Goal: Task Accomplishment & Management: Use online tool/utility

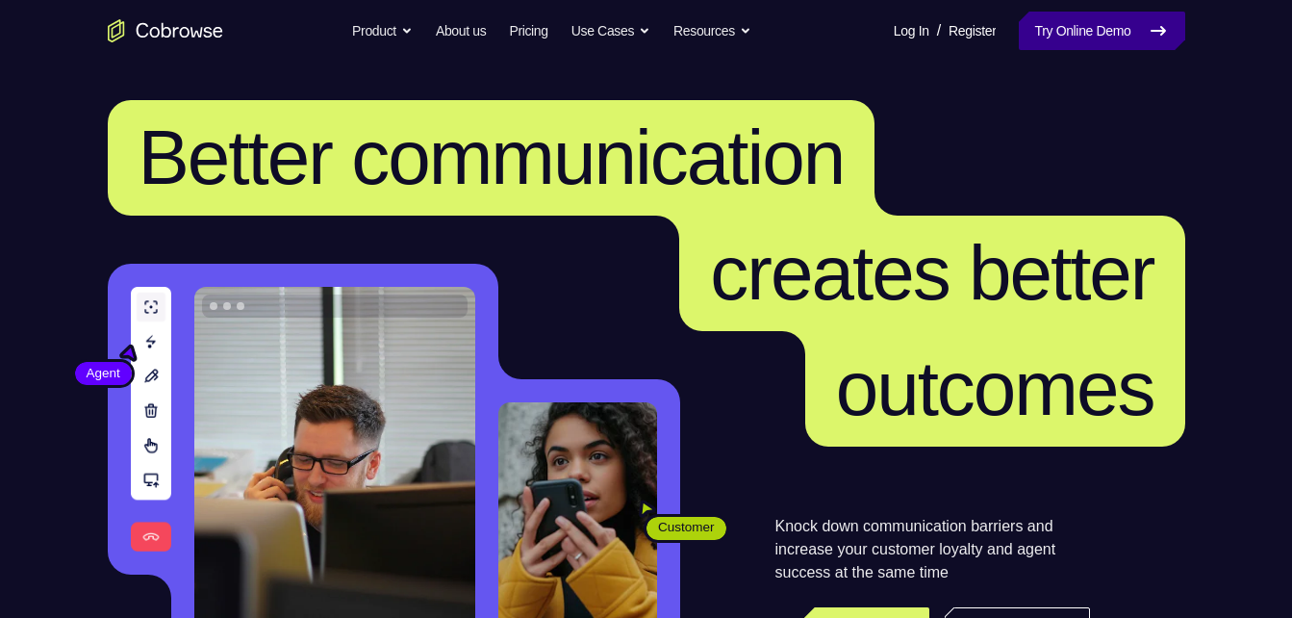
click at [1054, 36] on link "Try Online Demo" at bounding box center [1102, 31] width 166 height 38
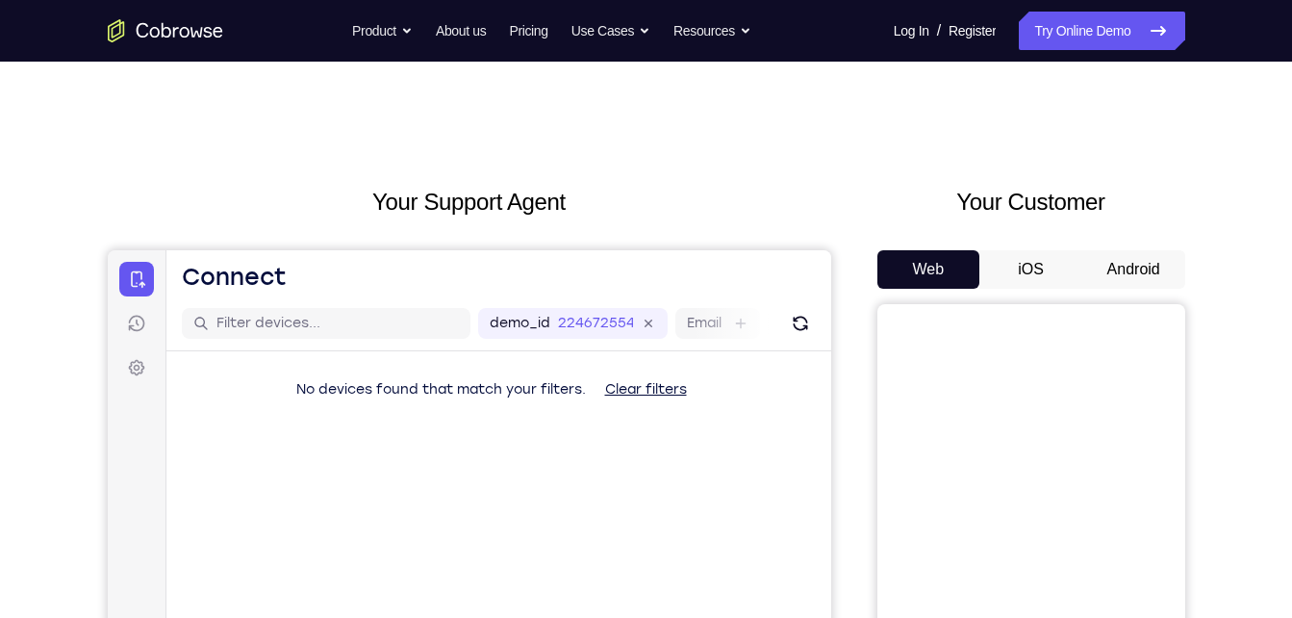
click at [1099, 279] on button "Android" at bounding box center [1134, 269] width 103 height 38
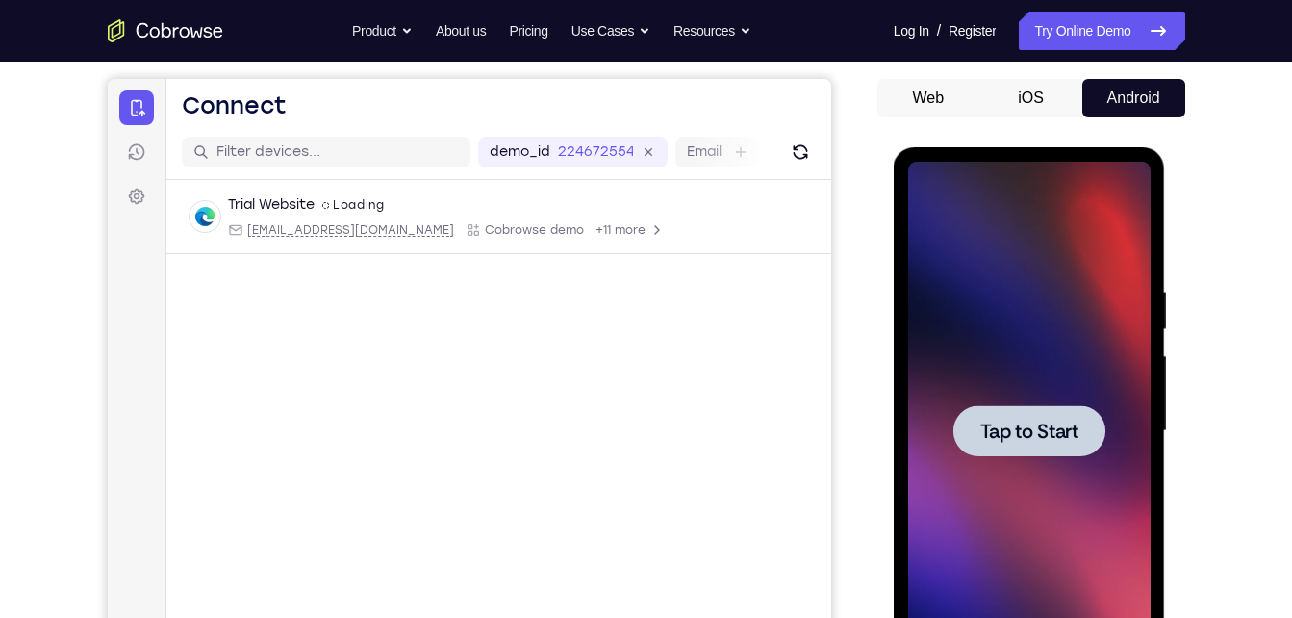
click at [982, 238] on div at bounding box center [1029, 431] width 242 height 539
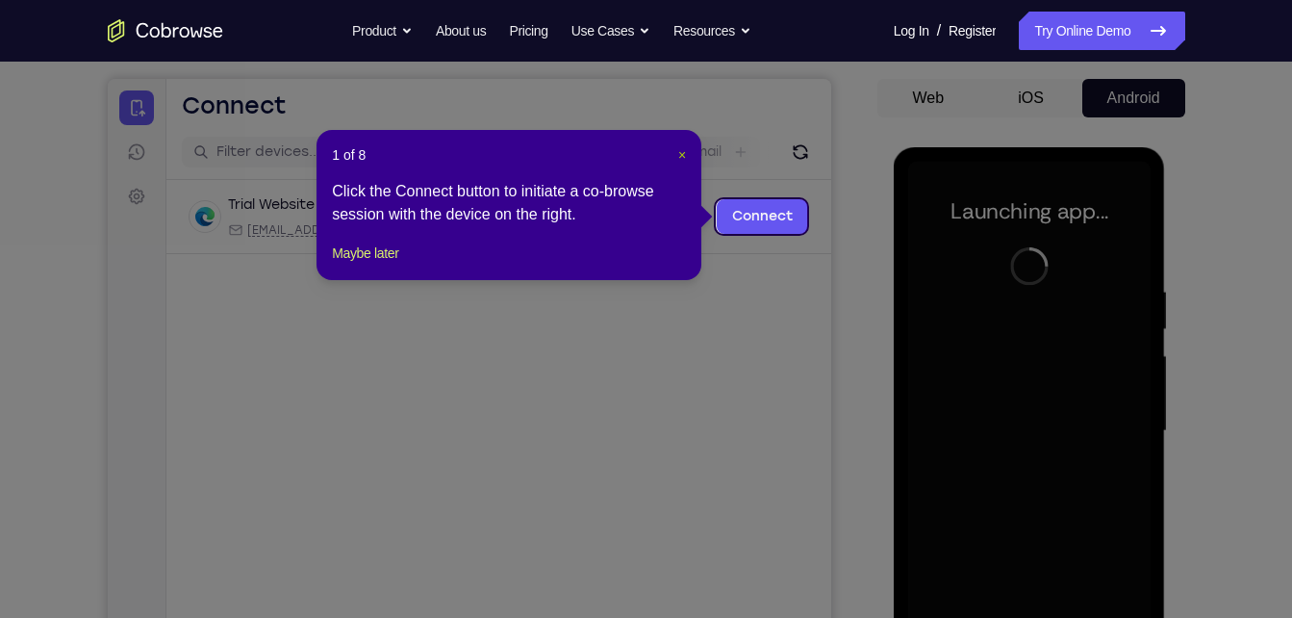
click at [681, 150] on span "×" at bounding box center [682, 154] width 8 height 15
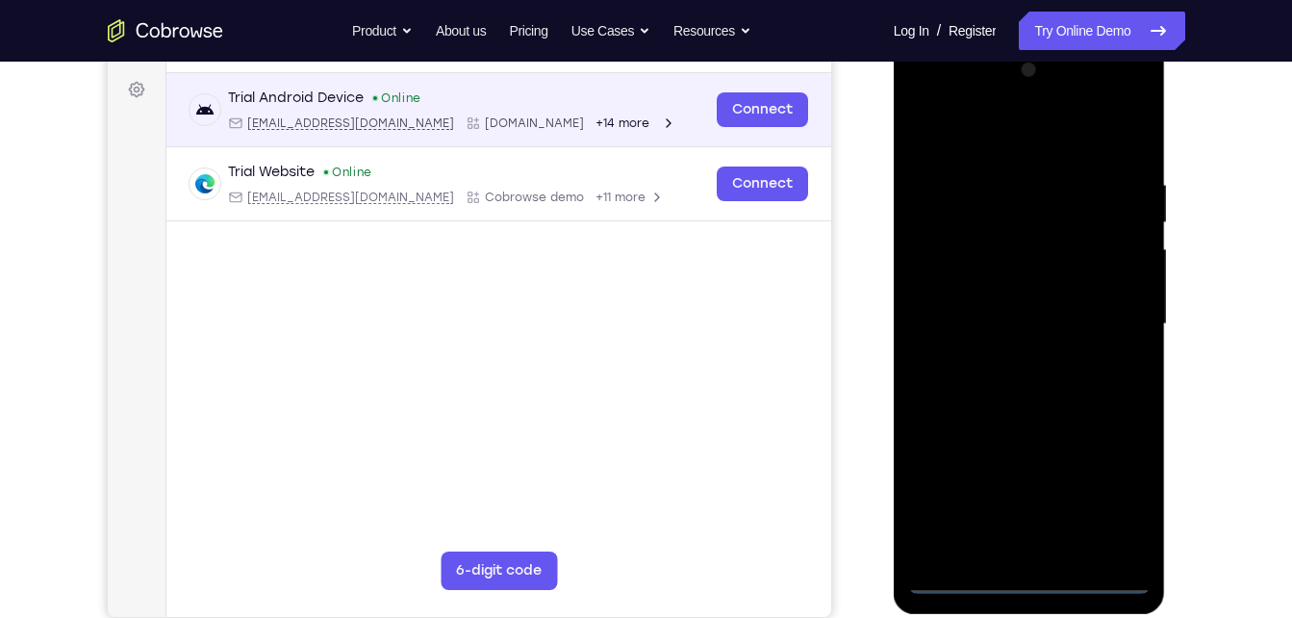
scroll to position [280, 0]
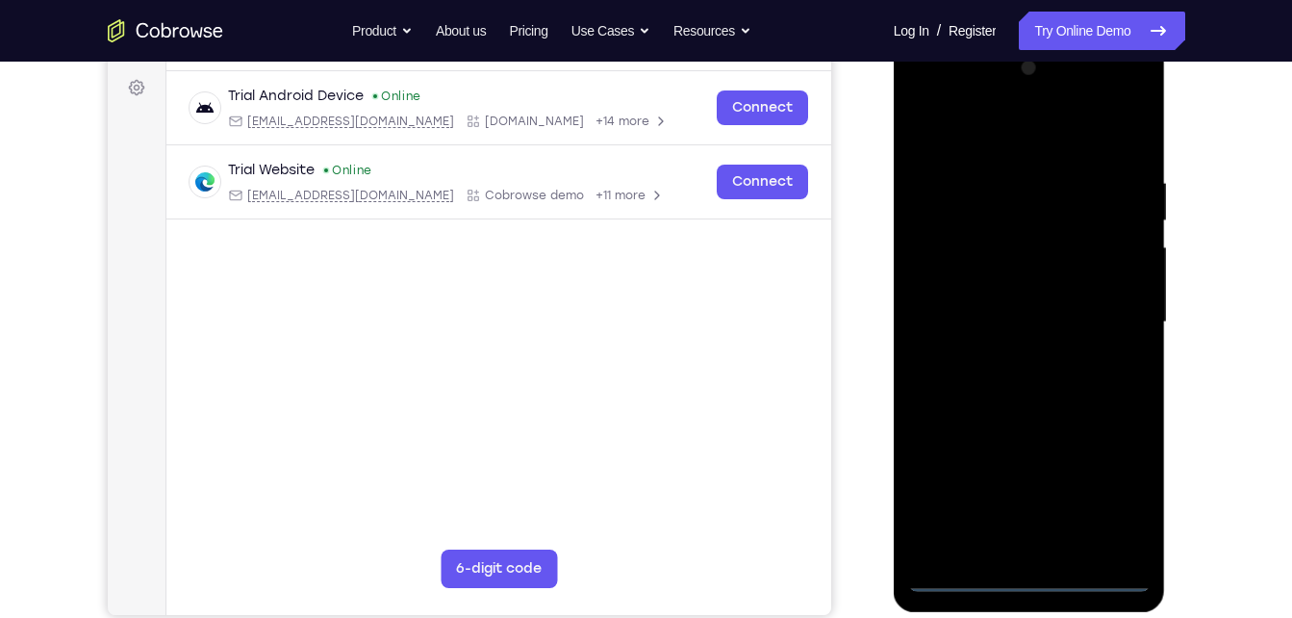
click at [1029, 581] on div at bounding box center [1029, 322] width 242 height 539
click at [1117, 483] on div at bounding box center [1029, 322] width 242 height 539
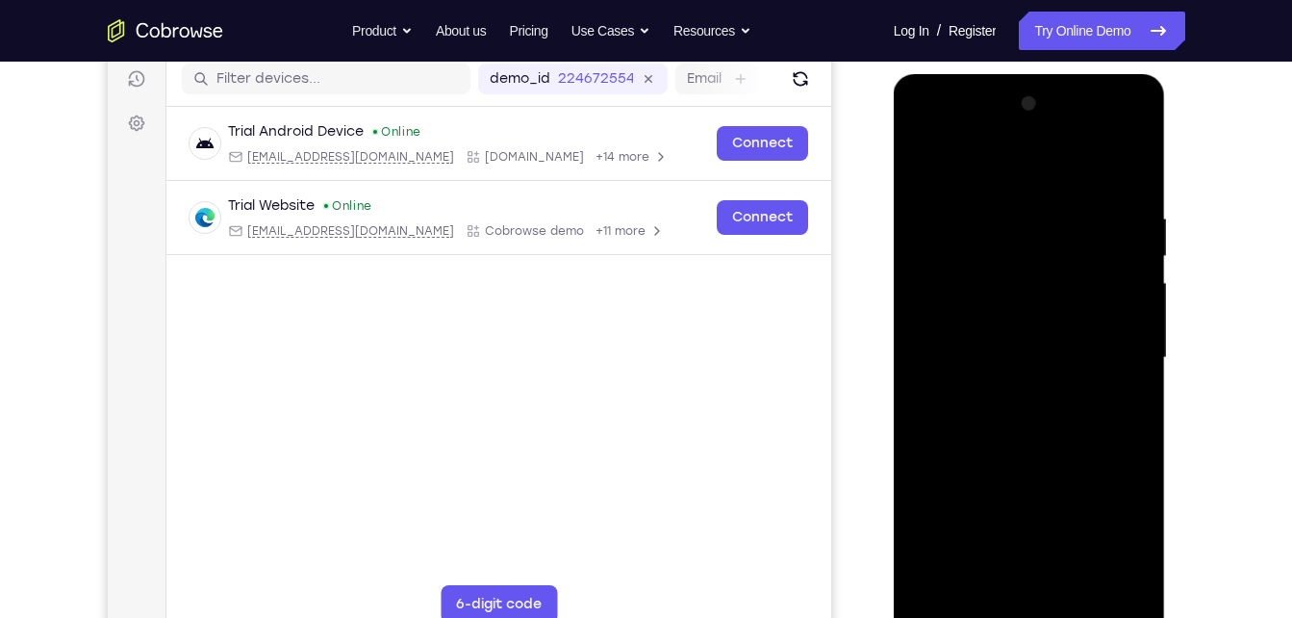
scroll to position [243, 0]
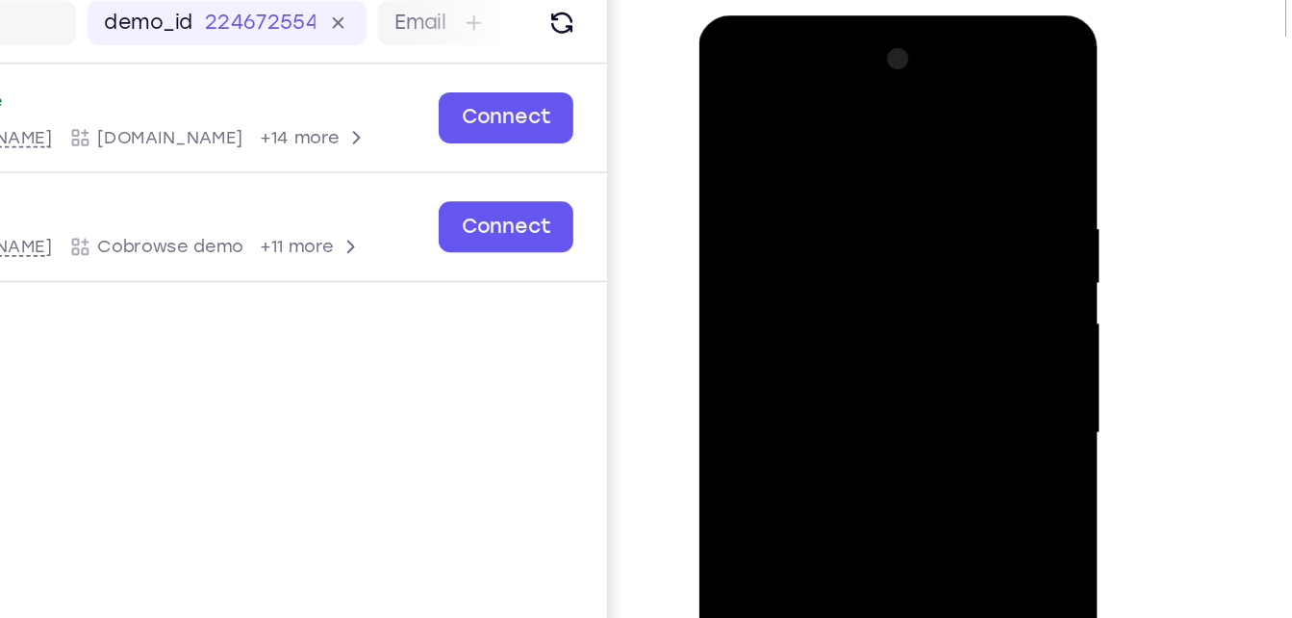
click at [754, 71] on div at bounding box center [835, 299] width 242 height 539
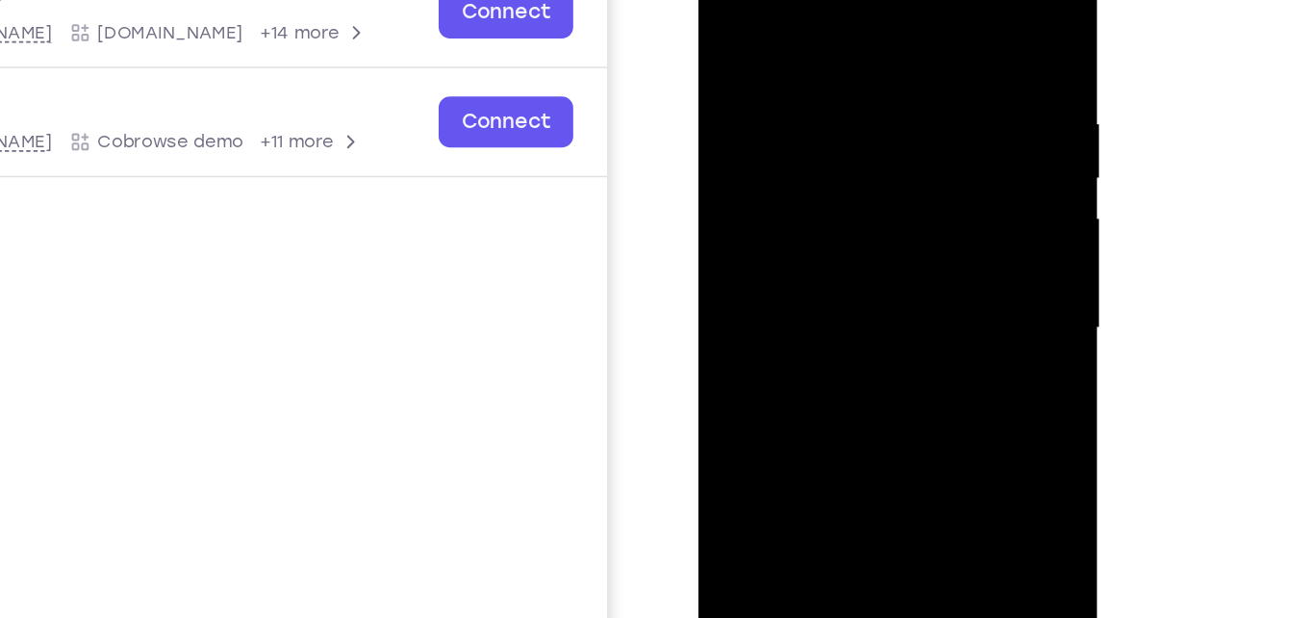
click at [912, 184] on div at bounding box center [835, 195] width 242 height 539
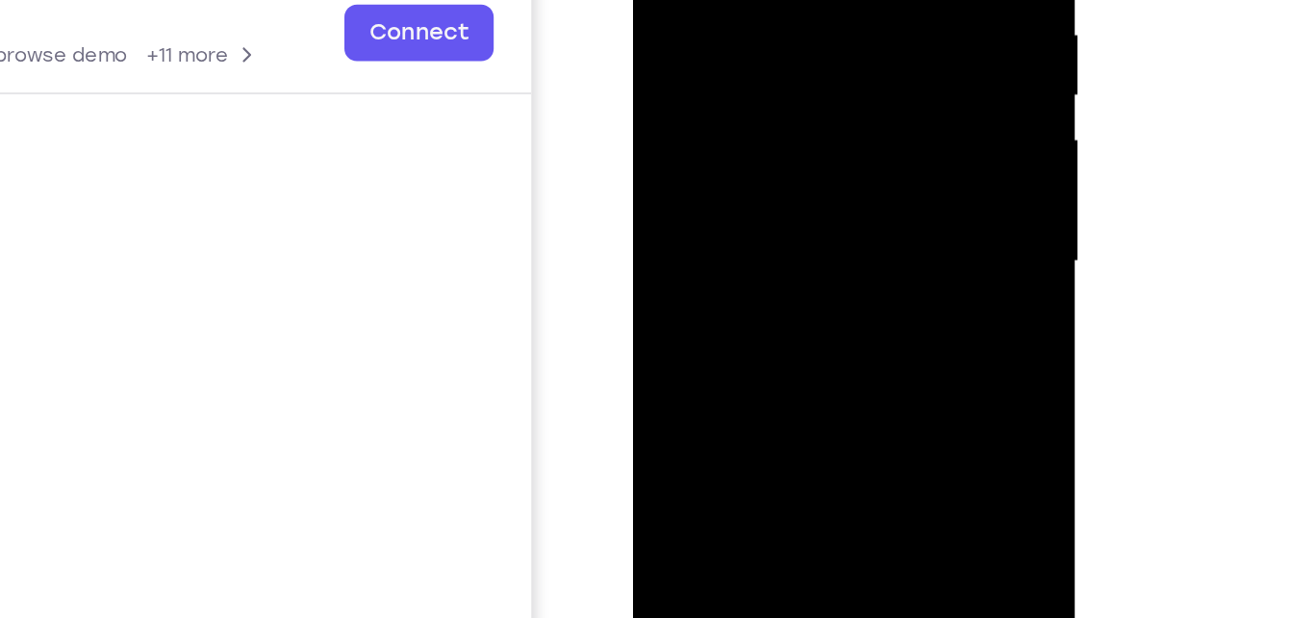
click at [753, 113] on div at bounding box center [769, 82] width 242 height 539
click at [724, 59] on div at bounding box center [769, 82] width 242 height 539
click at [700, 42] on div at bounding box center [769, 82] width 242 height 539
click at [705, 73] on div at bounding box center [769, 82] width 242 height 539
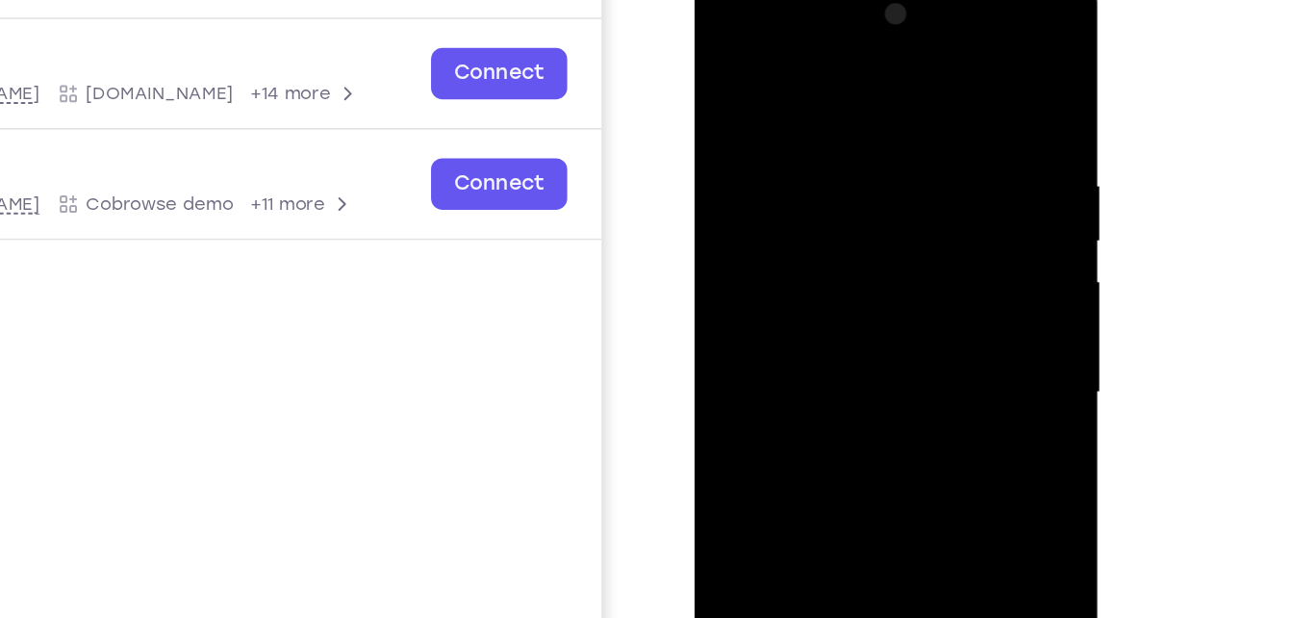
click at [789, 318] on div at bounding box center [830, 254] width 242 height 539
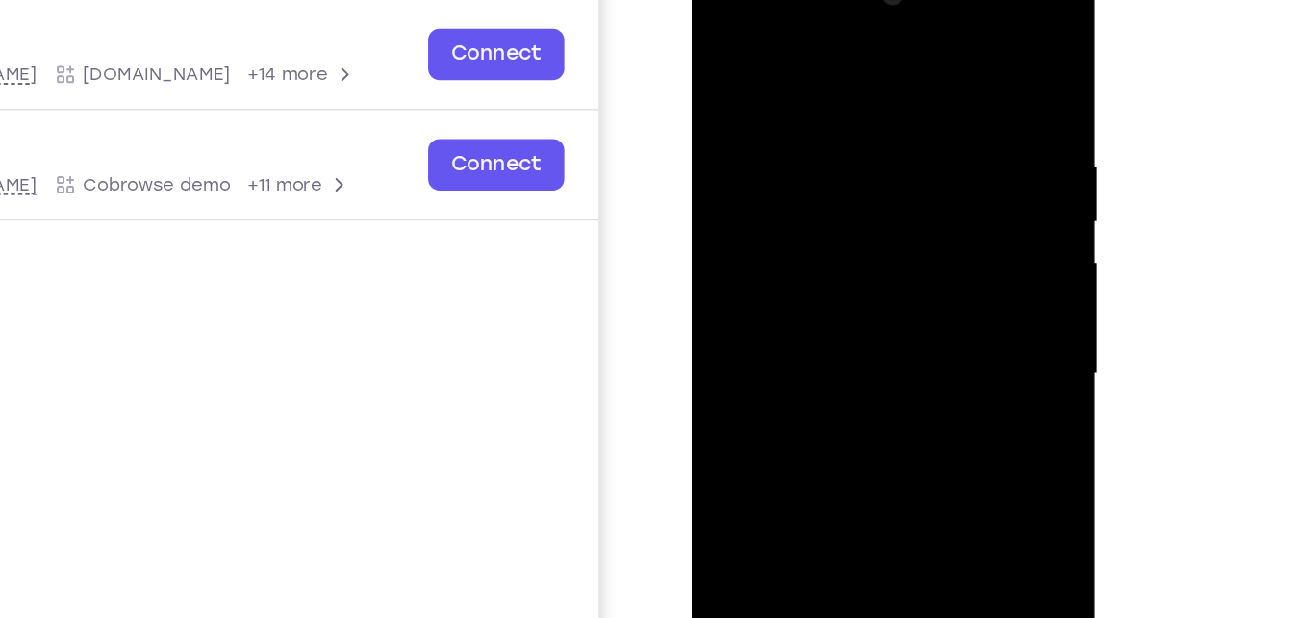
click at [931, 63] on div at bounding box center [827, 235] width 242 height 539
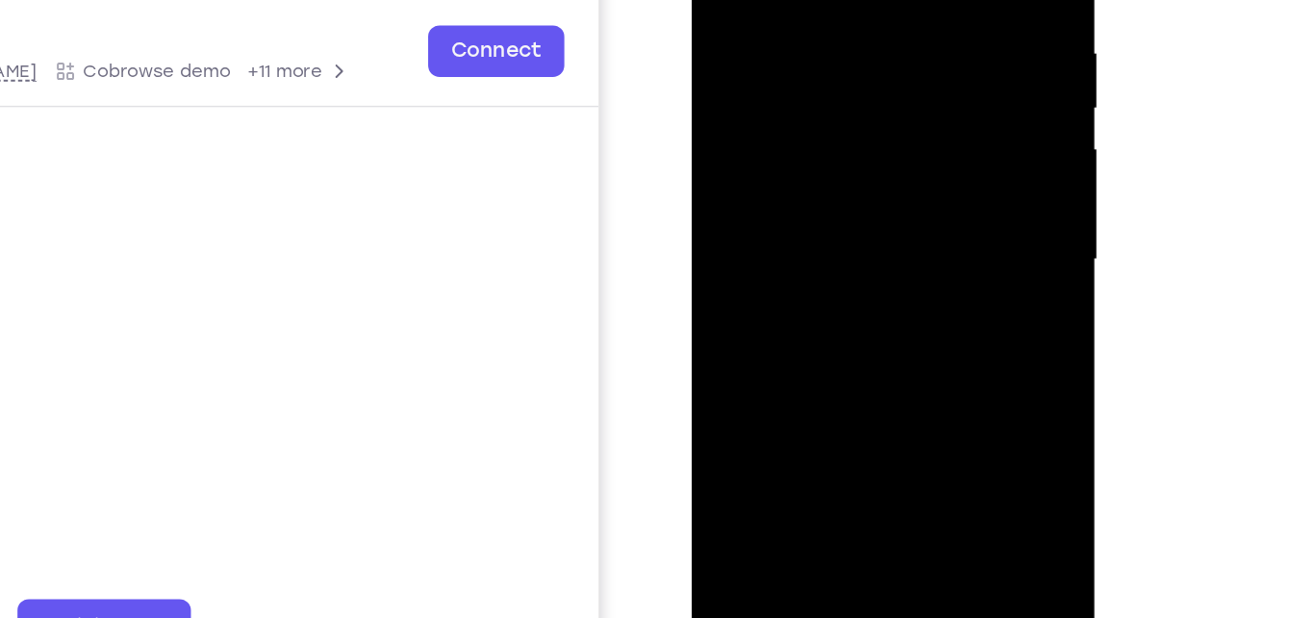
click at [939, 328] on div at bounding box center [827, 122] width 242 height 539
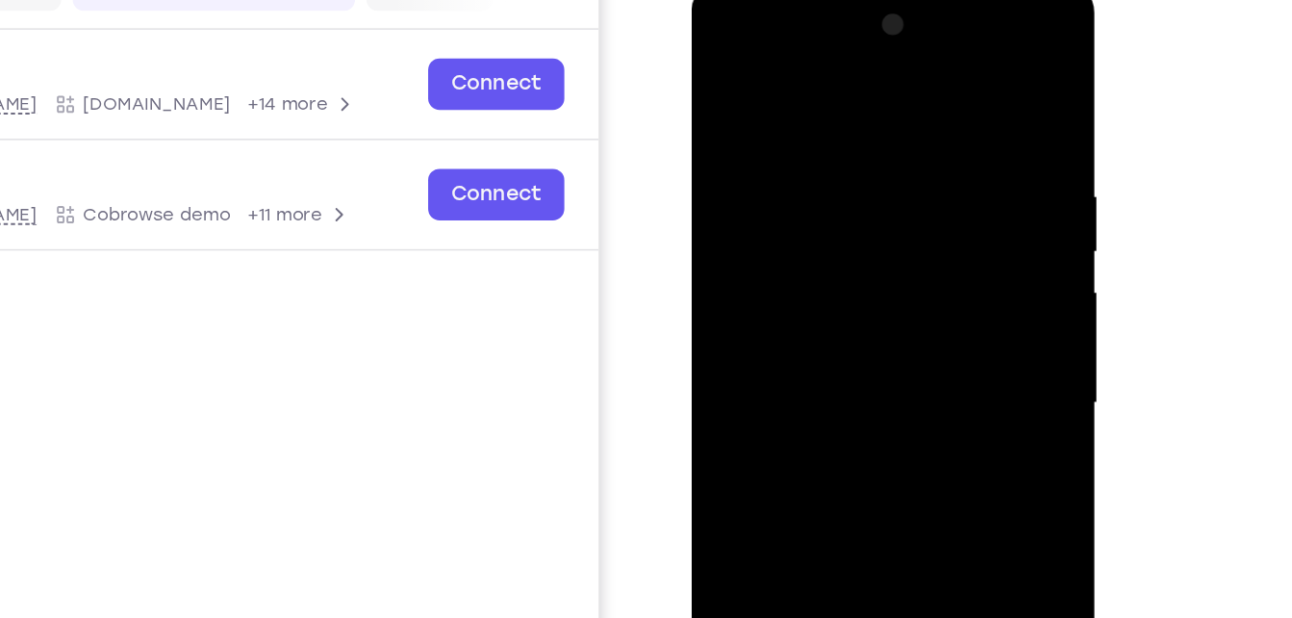
click at [800, 129] on div at bounding box center [827, 265] width 242 height 539
click at [916, 151] on div at bounding box center [827, 265] width 242 height 539
click at [926, 82] on div at bounding box center [827, 265] width 242 height 539
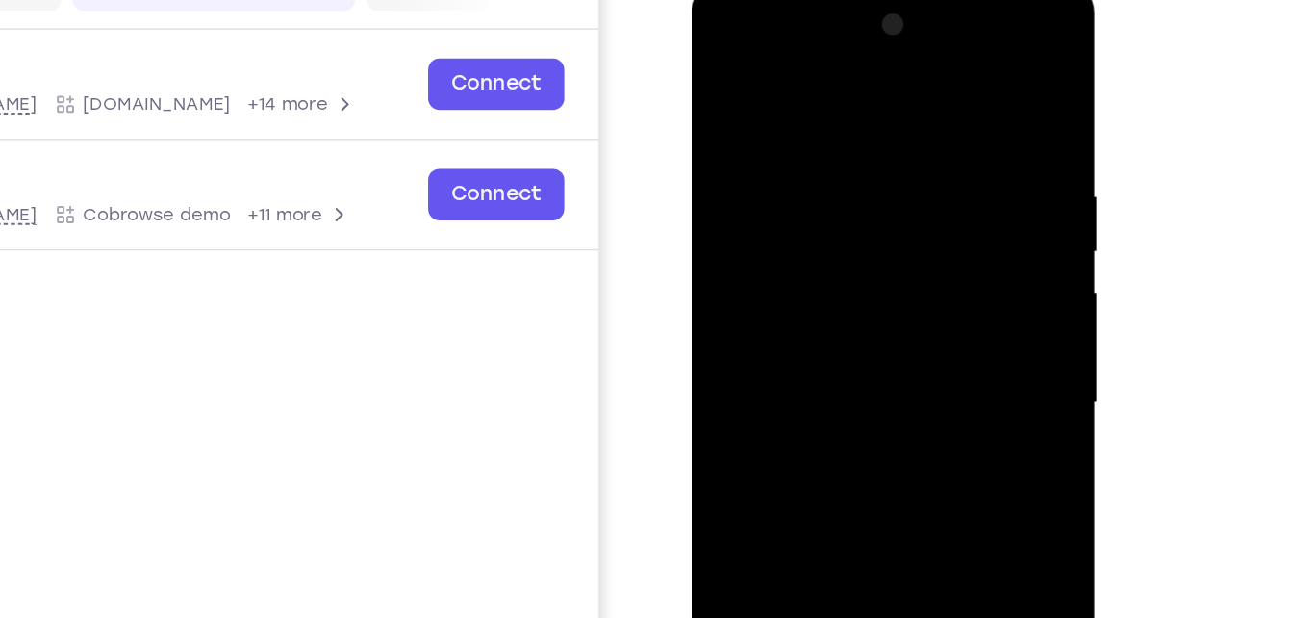
drag, startPoint x: 928, startPoint y: 107, endPoint x: 837, endPoint y: 117, distance: 91.1
click at [837, 117] on div at bounding box center [827, 265] width 242 height 539
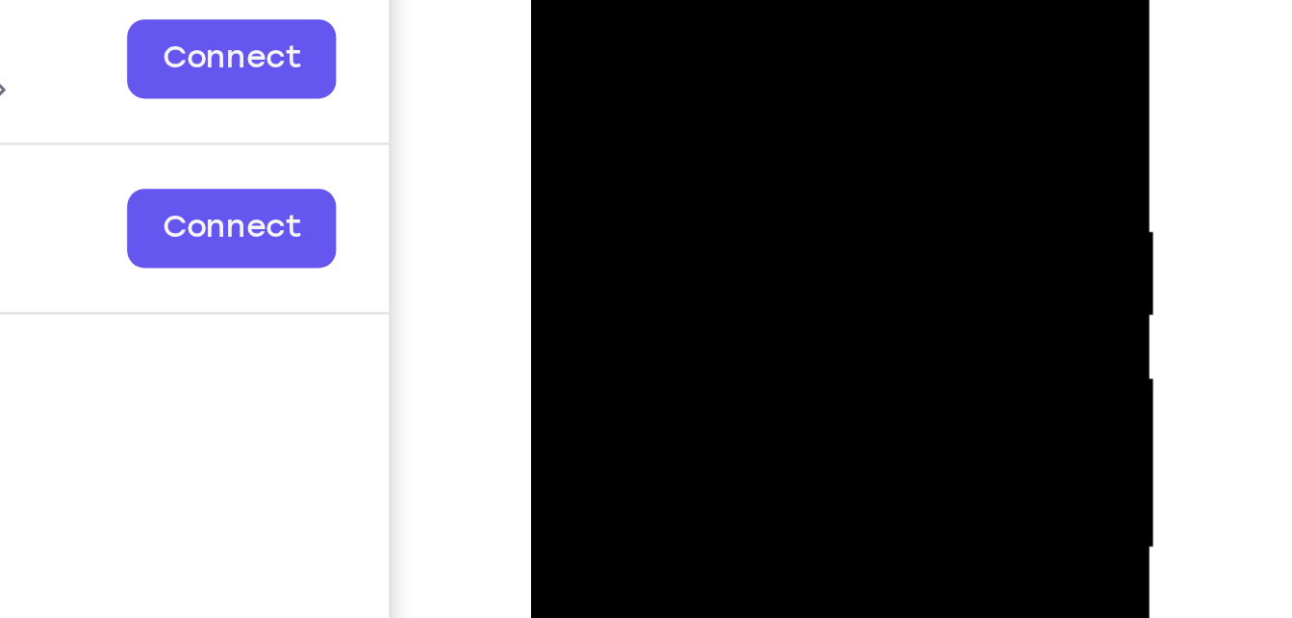
click at [729, 51] on div at bounding box center [668, 185] width 242 height 539
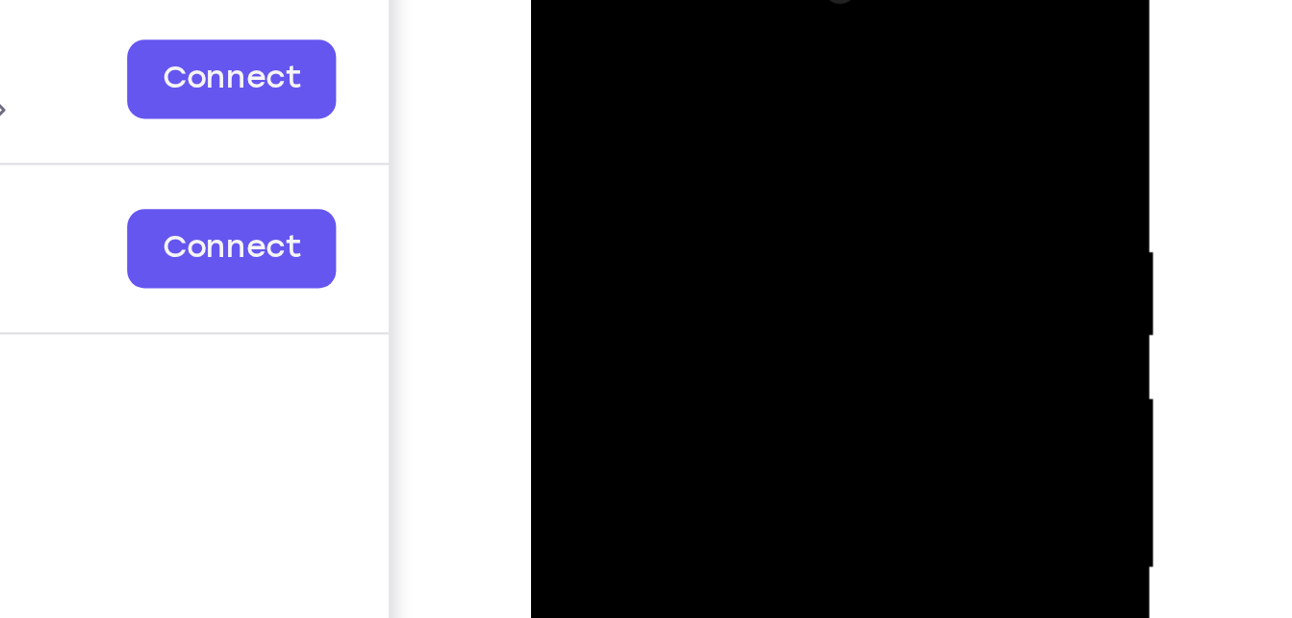
click at [760, 21] on div at bounding box center [668, 205] width 242 height 539
click at [697, 44] on div at bounding box center [668, 205] width 242 height 539
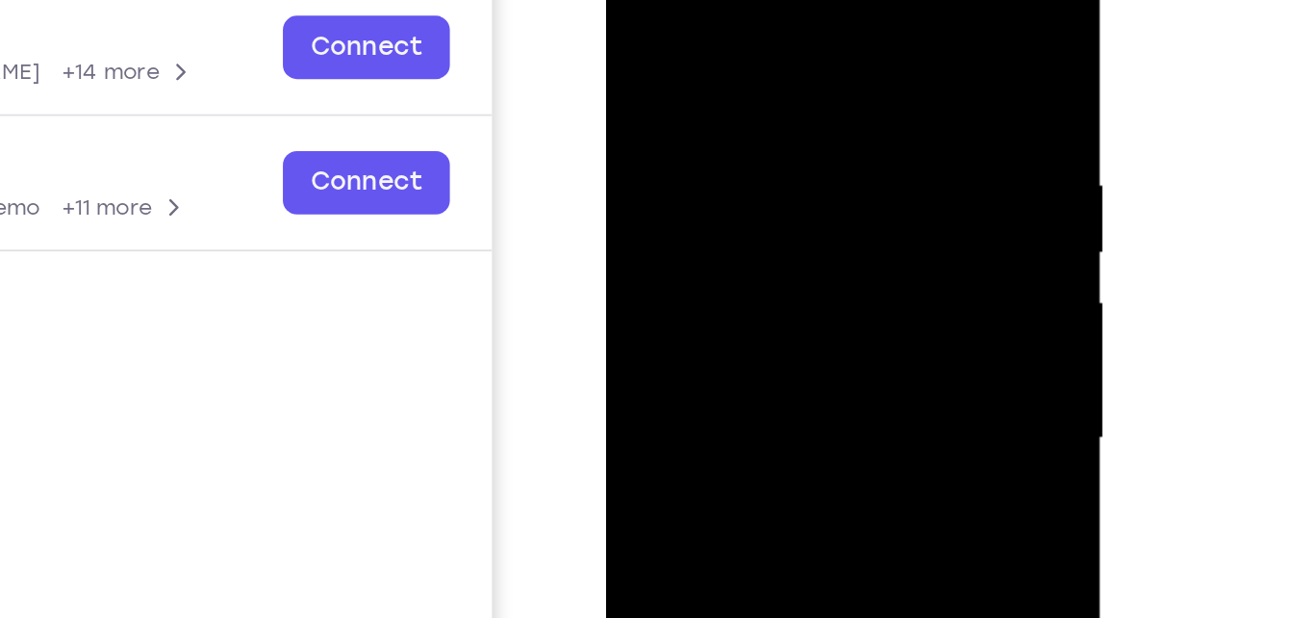
click at [648, 18] on div at bounding box center [742, 205] width 242 height 539
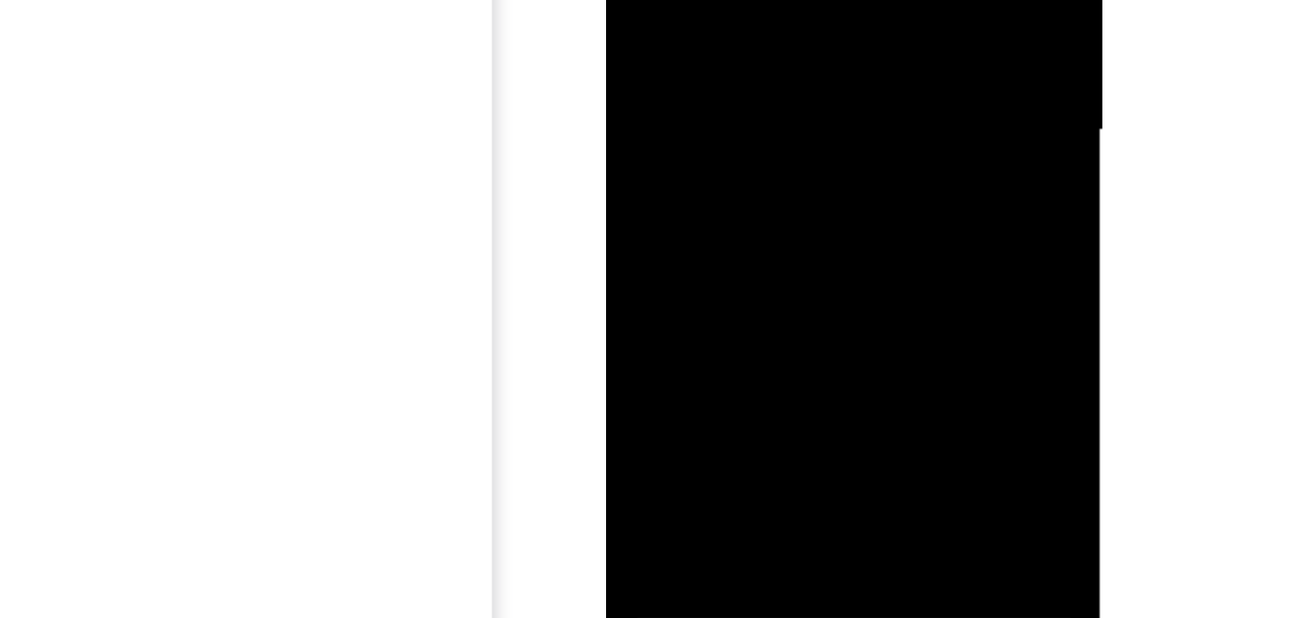
scroll to position [263, 0]
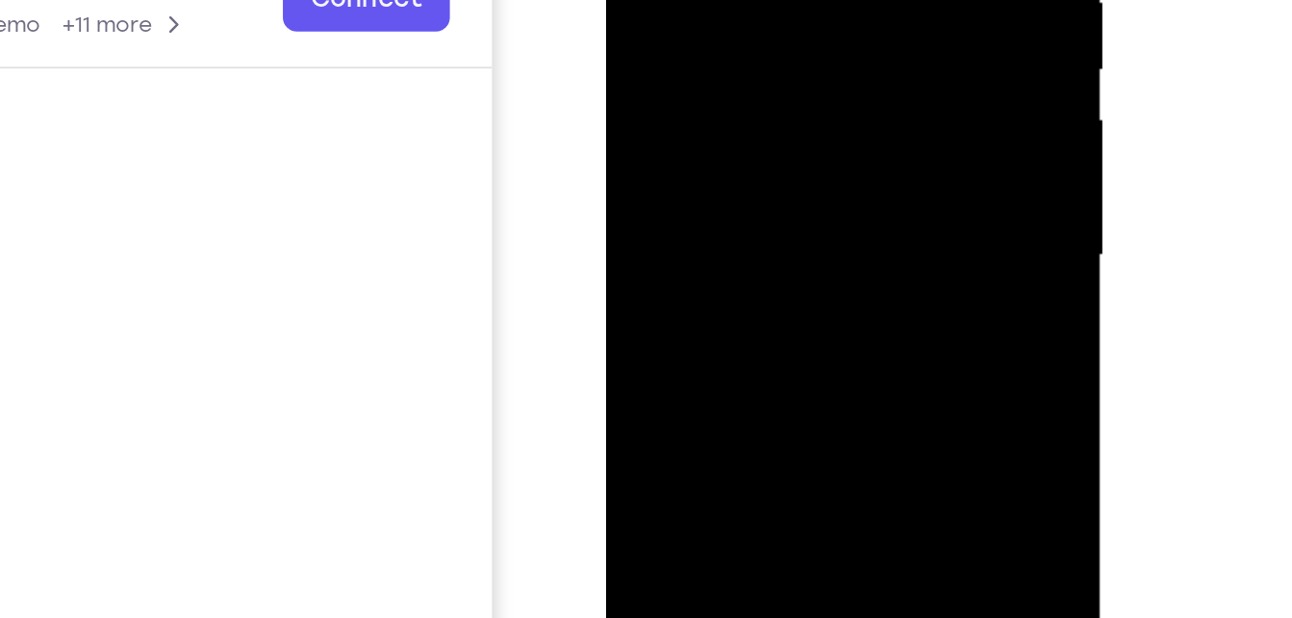
click at [676, 0] on div at bounding box center [742, 22] width 242 height 539
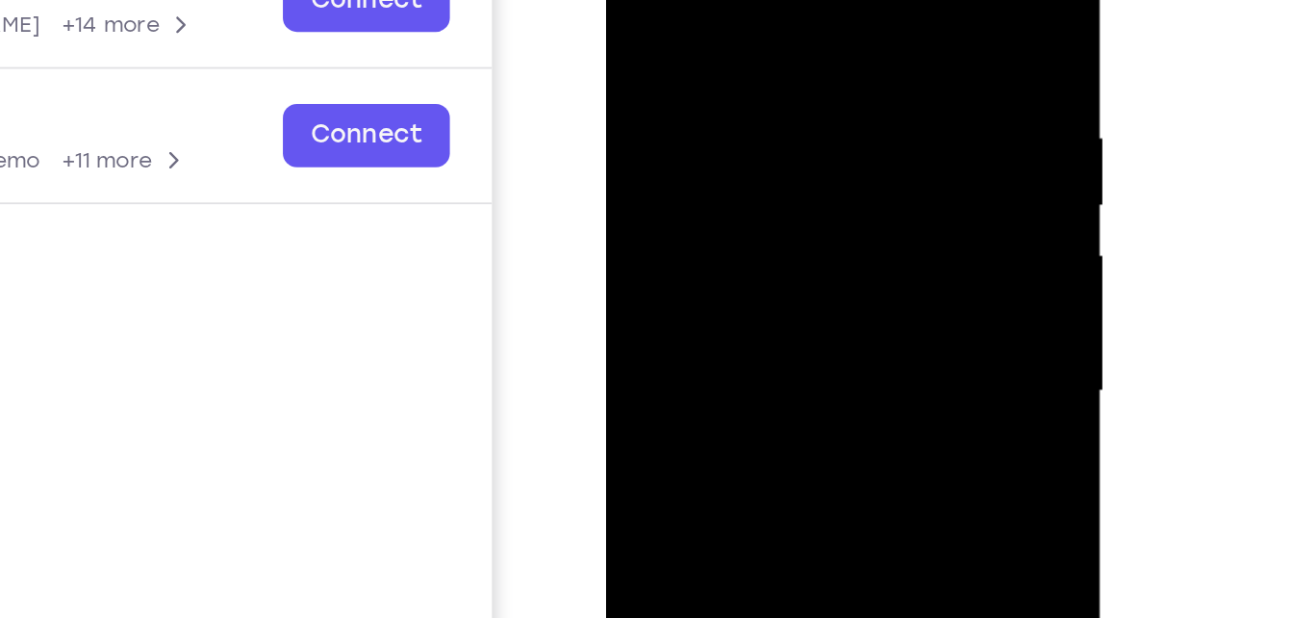
click at [642, 0] on div at bounding box center [742, 157] width 242 height 539
click at [715, 23] on div at bounding box center [742, 157] width 242 height 539
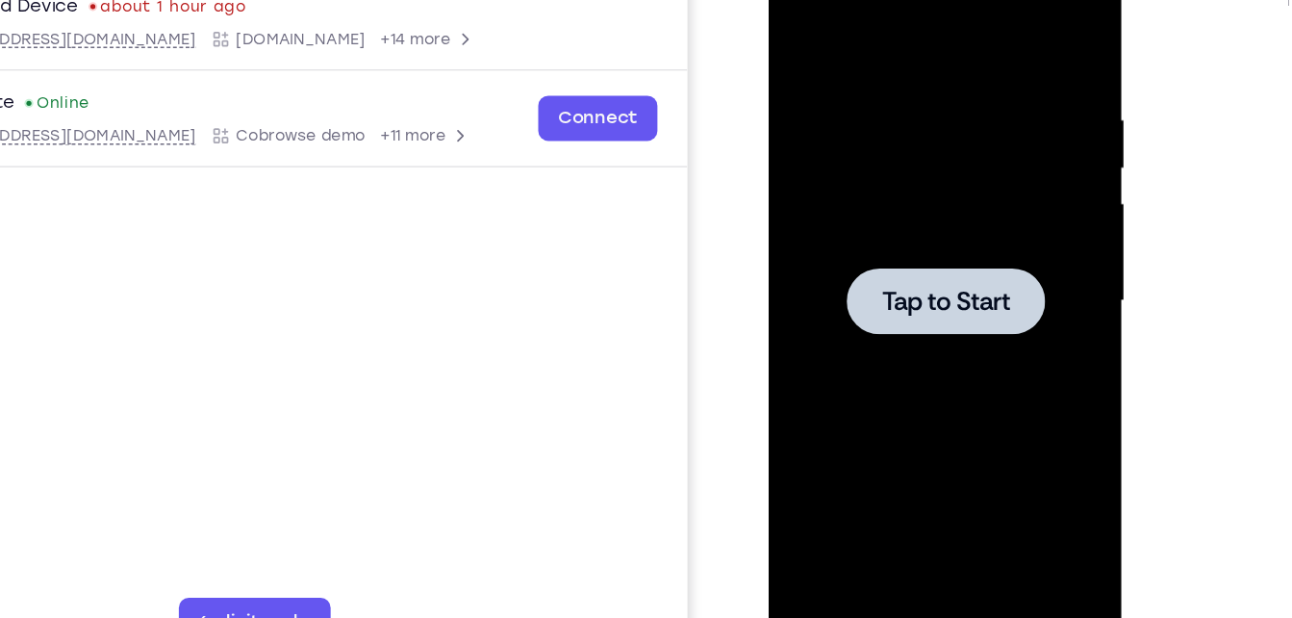
click at [824, 86] on div at bounding box center [904, 215] width 242 height 539
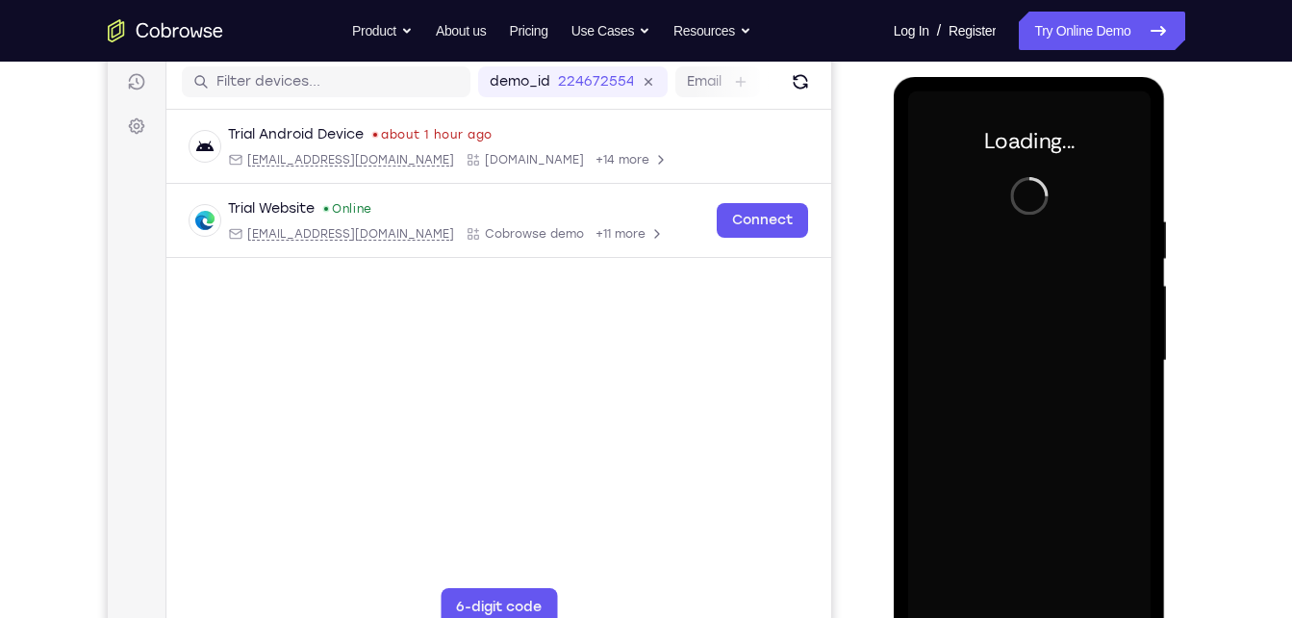
scroll to position [242, 0]
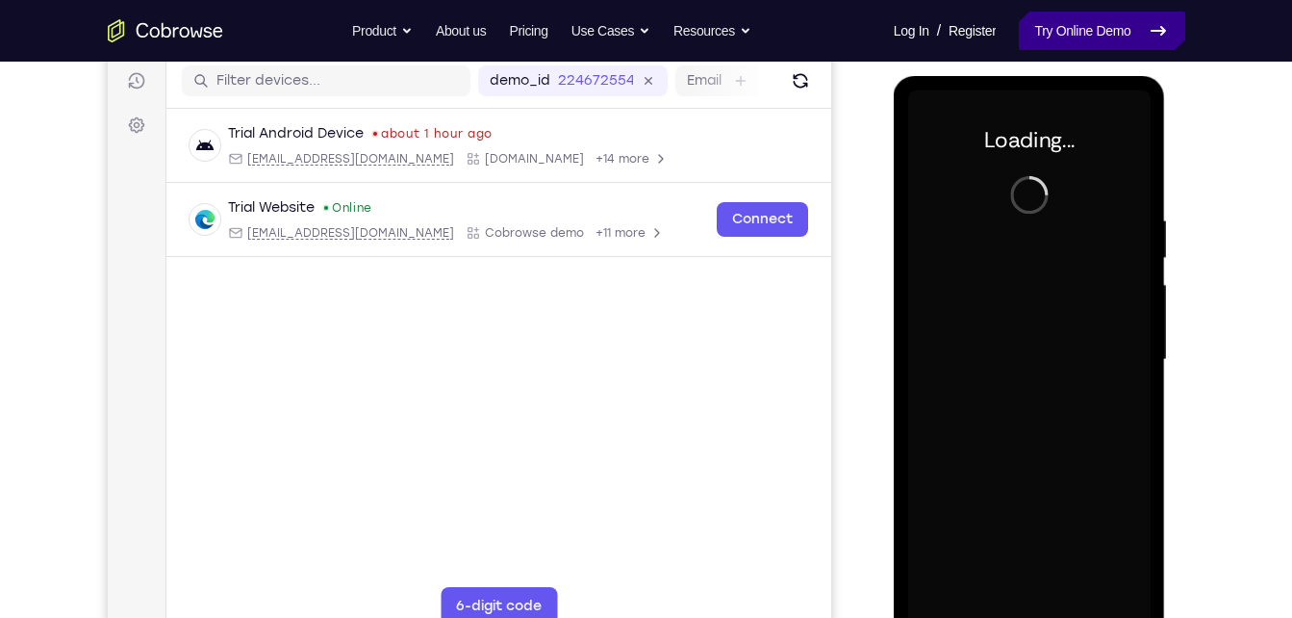
click at [1031, 38] on link "Try Online Demo" at bounding box center [1102, 31] width 166 height 38
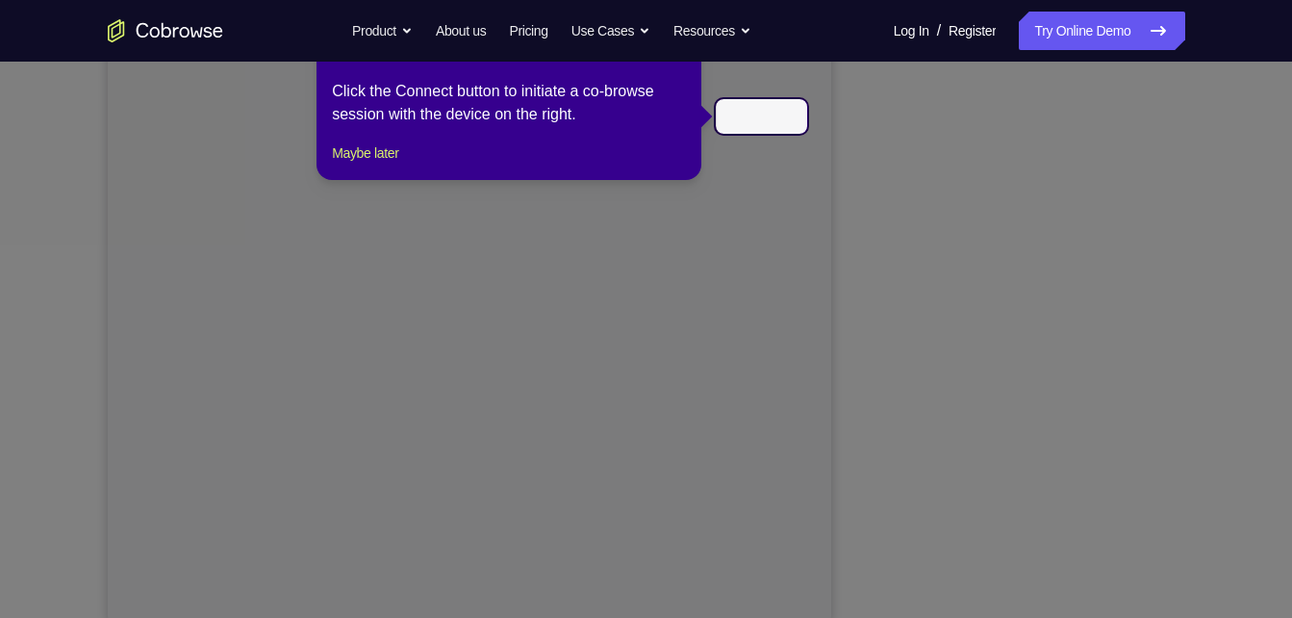
scroll to position [234, 0]
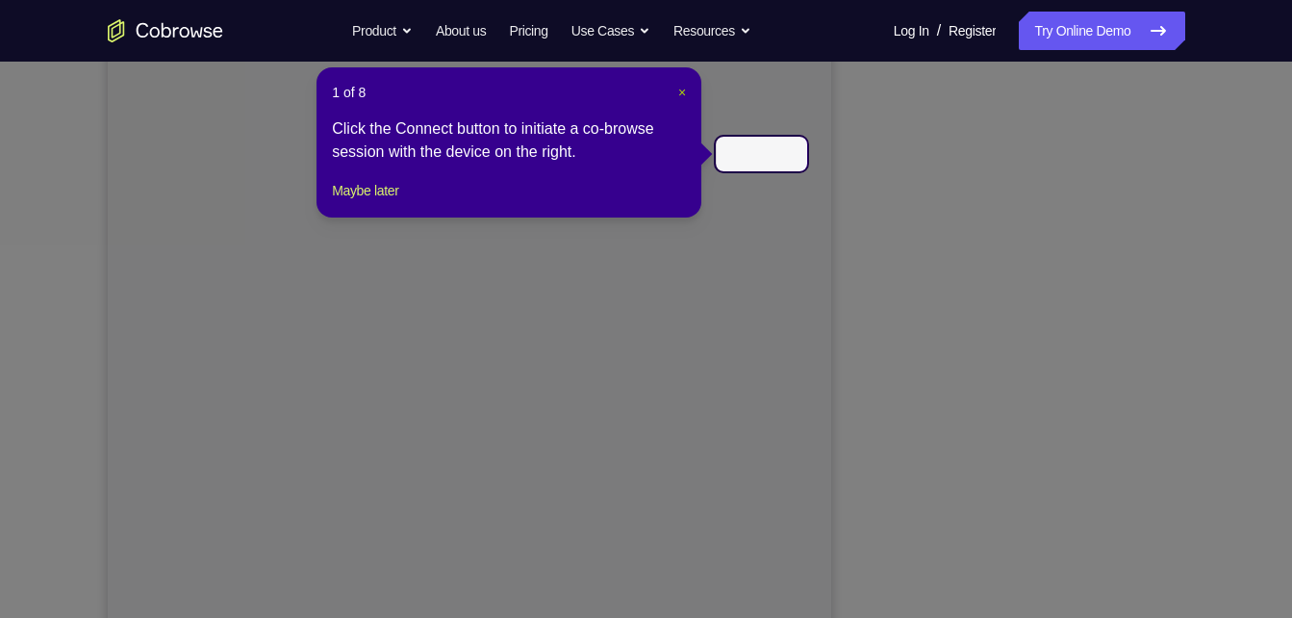
click at [683, 89] on span "×" at bounding box center [682, 92] width 8 height 15
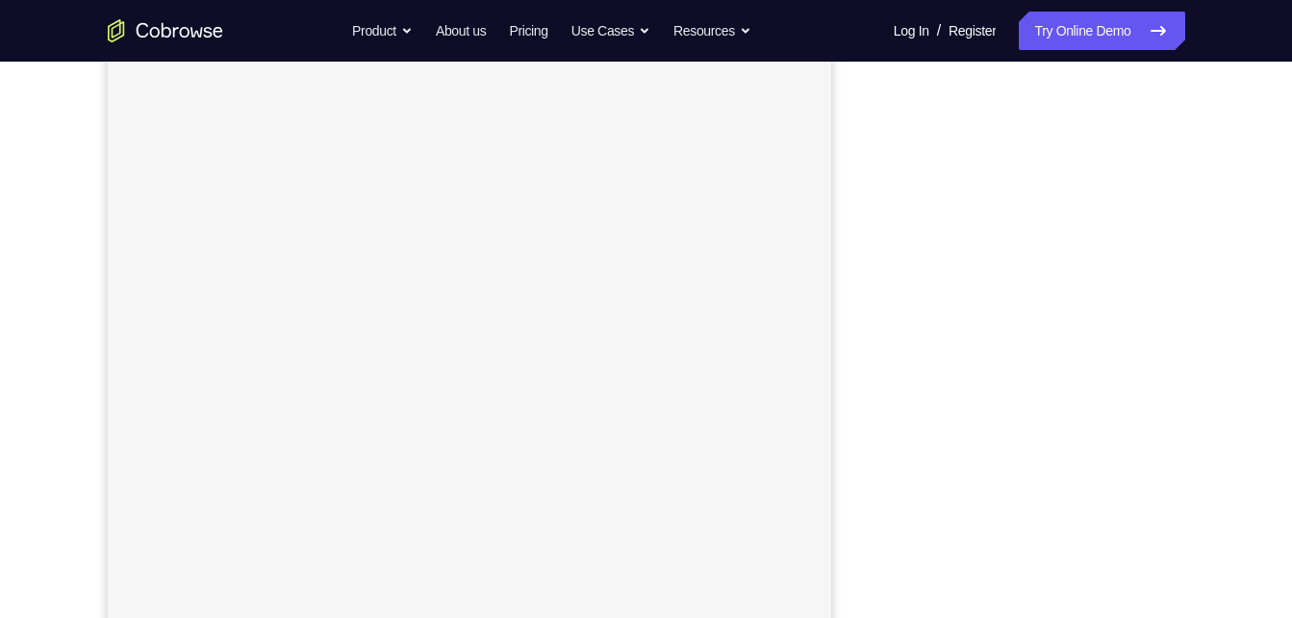
scroll to position [250, 0]
click at [1019, 40] on link "Try Online Demo" at bounding box center [1102, 31] width 166 height 38
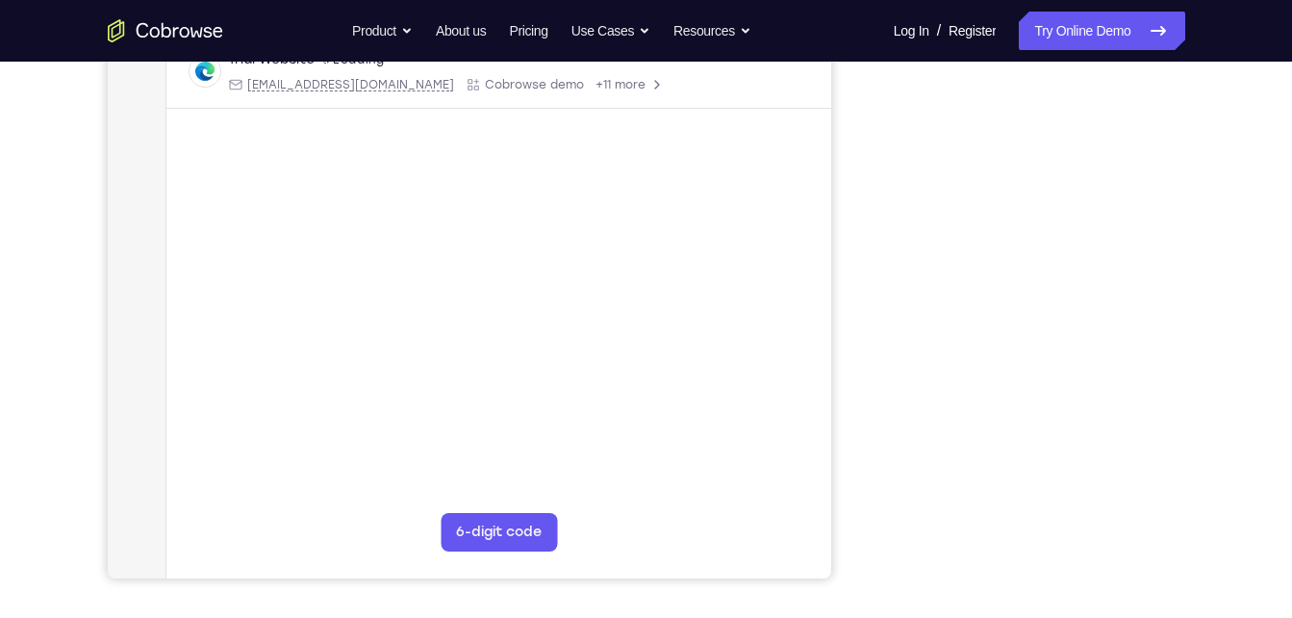
scroll to position [315, 0]
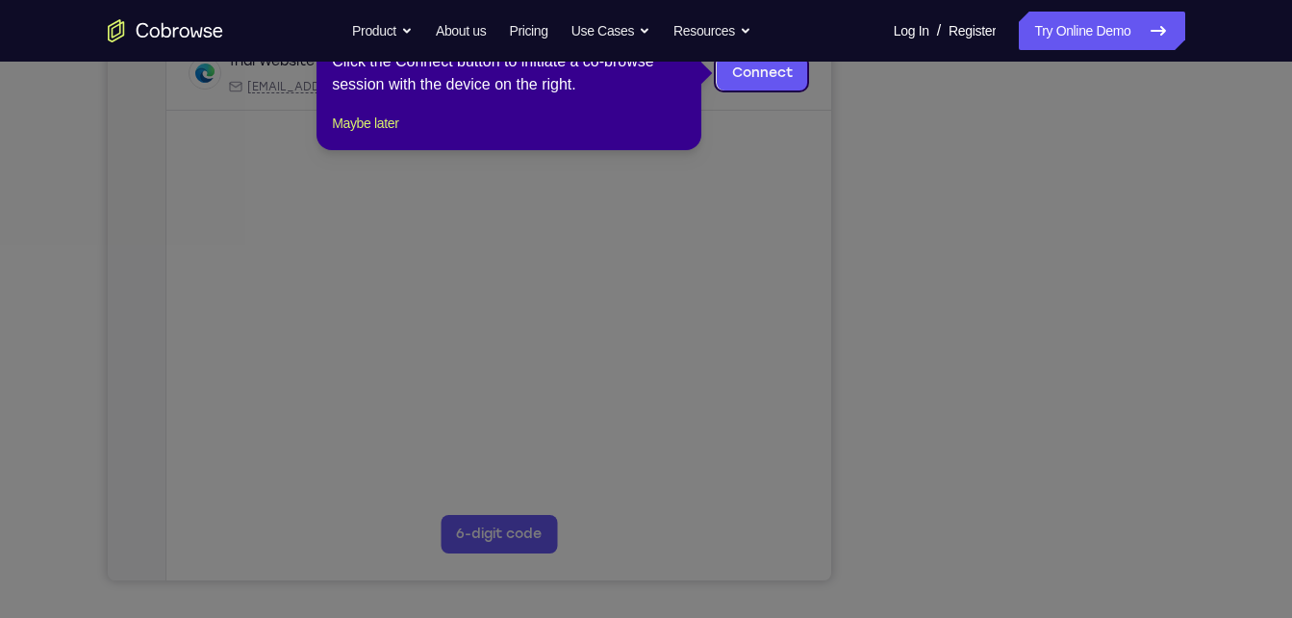
click at [1025, 540] on icon at bounding box center [653, 309] width 1307 height 618
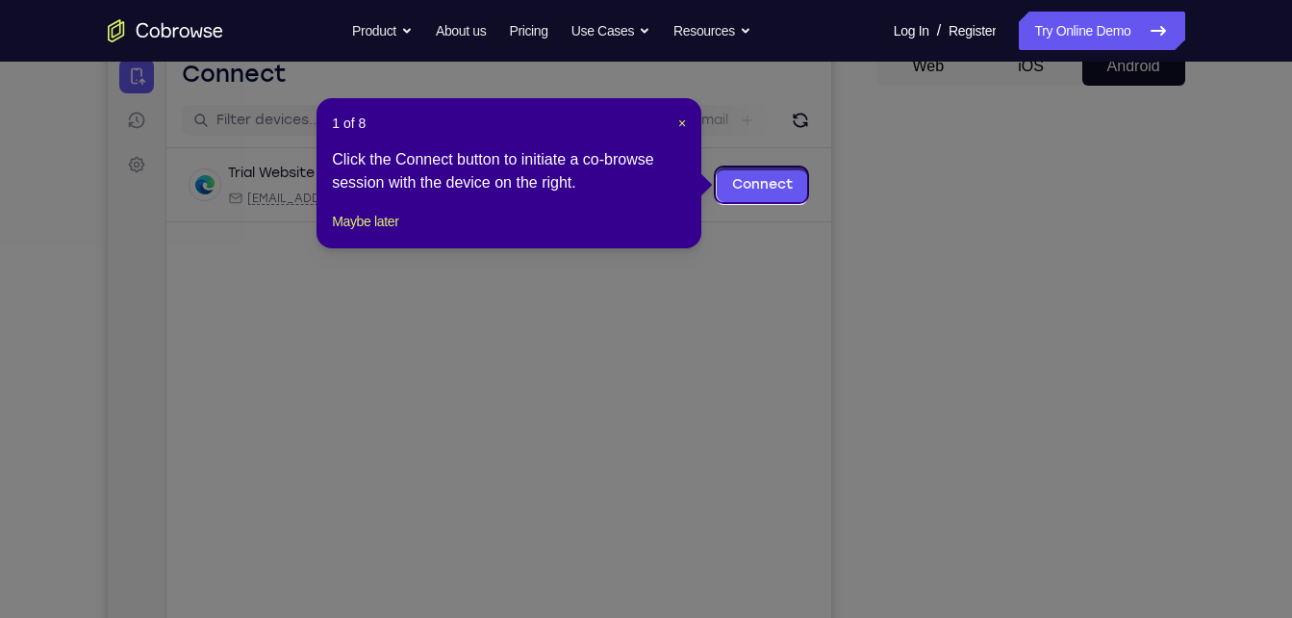
scroll to position [200, 0]
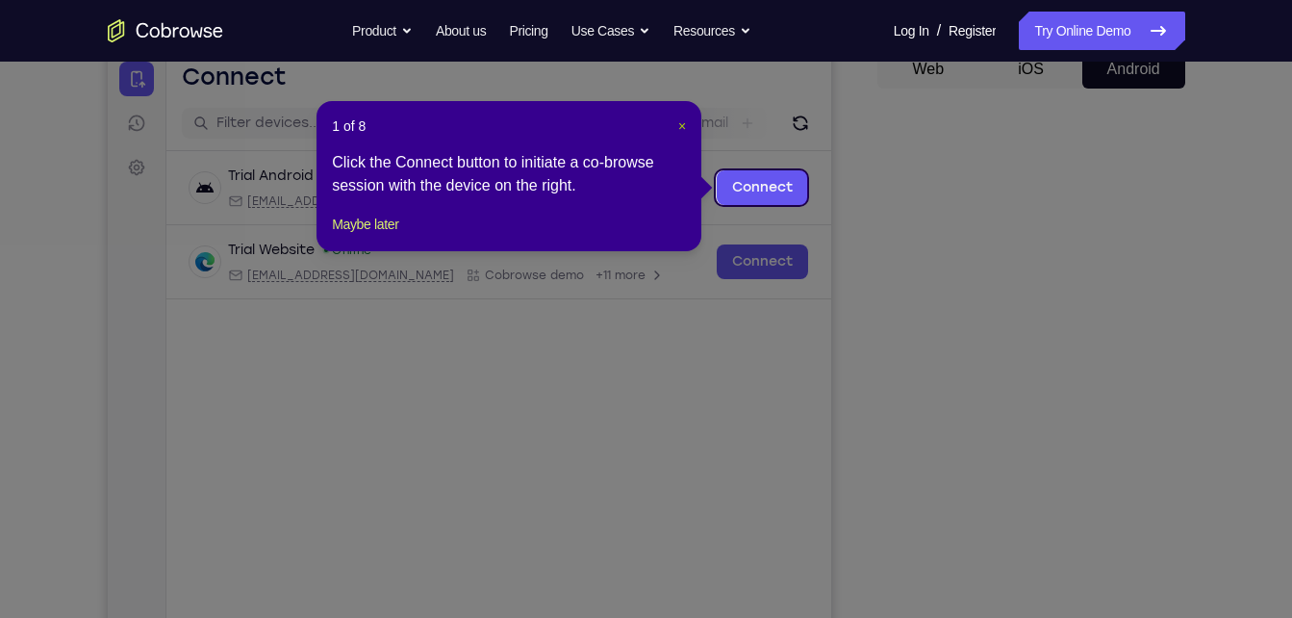
click at [683, 122] on span "×" at bounding box center [682, 125] width 8 height 15
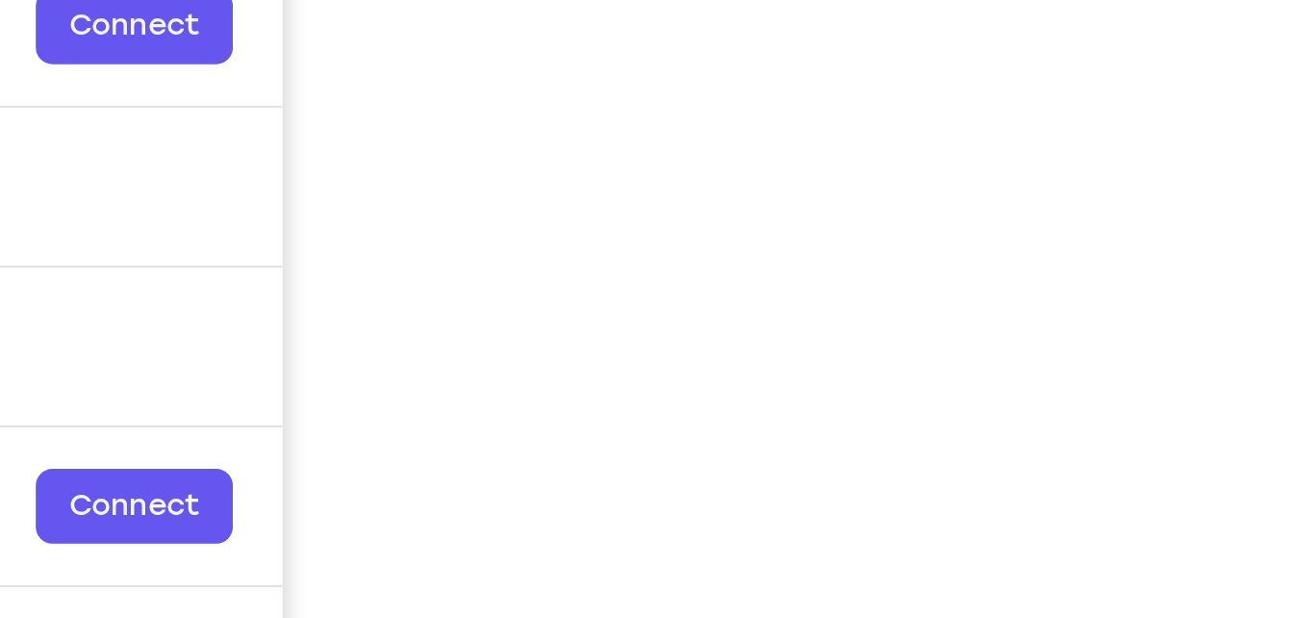
scroll to position [300, 0]
